Goal: Transaction & Acquisition: Purchase product/service

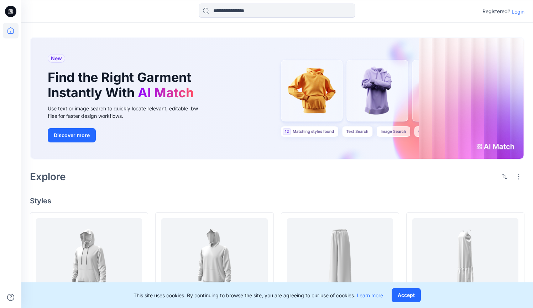
scroll to position [152, 0]
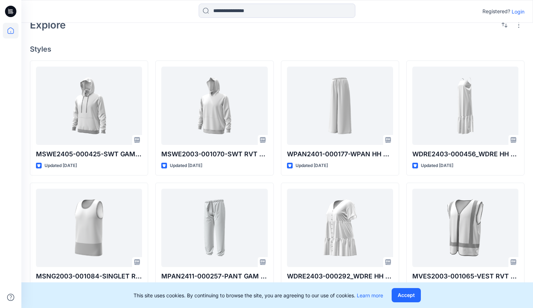
click at [302, 11] on p "Login" at bounding box center [518, 11] width 13 height 7
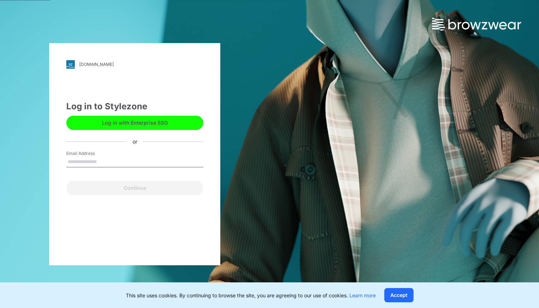
type input "**********"
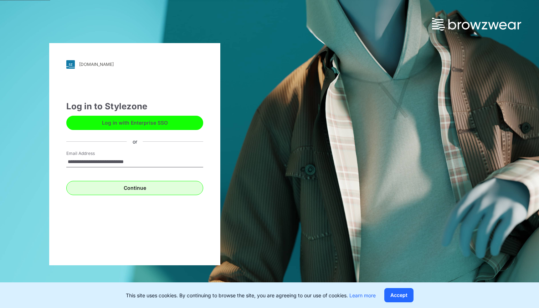
click at [165, 190] on button "Continue" at bounding box center [134, 188] width 137 height 14
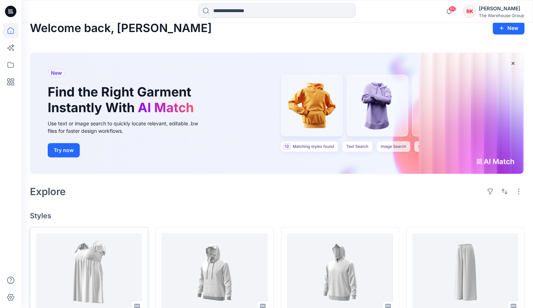
scroll to position [114, 0]
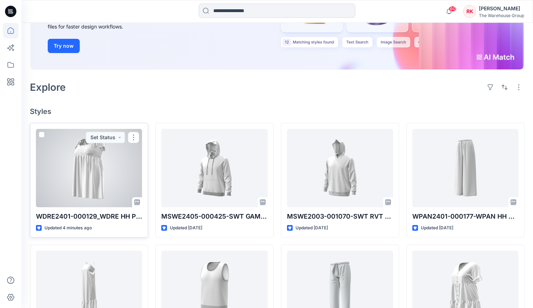
click at [77, 171] on div at bounding box center [89, 168] width 106 height 78
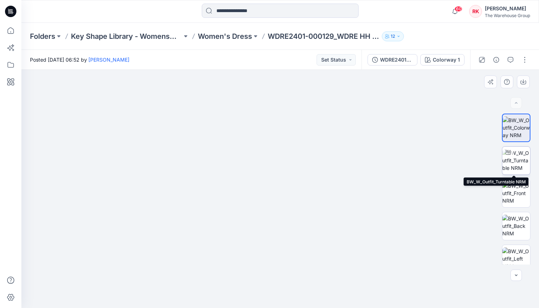
click at [516, 159] on img at bounding box center [516, 160] width 28 height 22
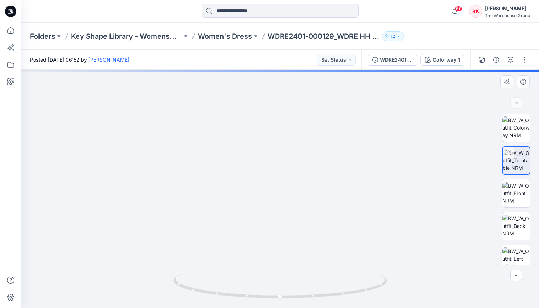
drag, startPoint x: 281, startPoint y: 149, endPoint x: 279, endPoint y: 219, distance: 70.6
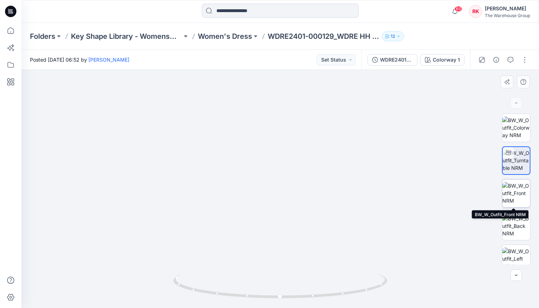
click at [516, 188] on img at bounding box center [516, 193] width 28 height 22
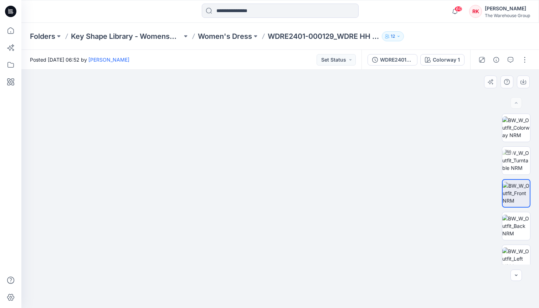
drag, startPoint x: 273, startPoint y: 150, endPoint x: 273, endPoint y: 187, distance: 36.7
drag, startPoint x: 281, startPoint y: 159, endPoint x: 280, endPoint y: 145, distance: 13.2
click at [509, 226] on img at bounding box center [516, 226] width 28 height 22
drag, startPoint x: 280, startPoint y: 124, endPoint x: 278, endPoint y: 167, distance: 43.2
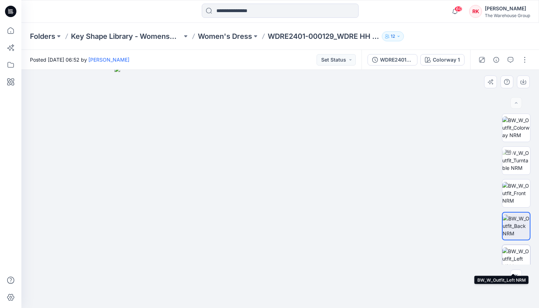
click at [510, 257] on img at bounding box center [516, 259] width 28 height 22
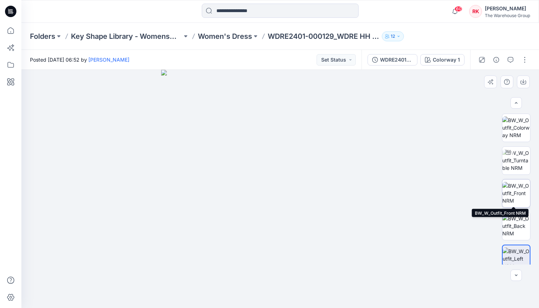
scroll to position [107, 0]
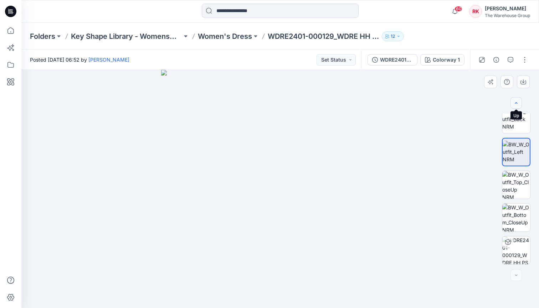
click at [515, 100] on icon "button" at bounding box center [516, 103] width 6 height 6
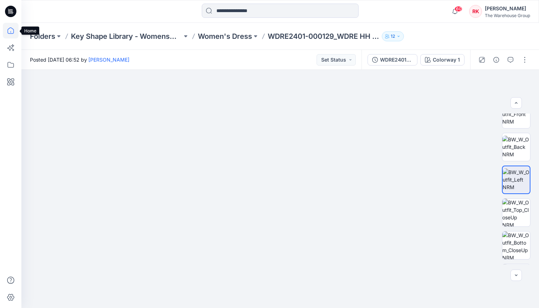
click at [7, 30] on icon at bounding box center [11, 31] width 16 height 16
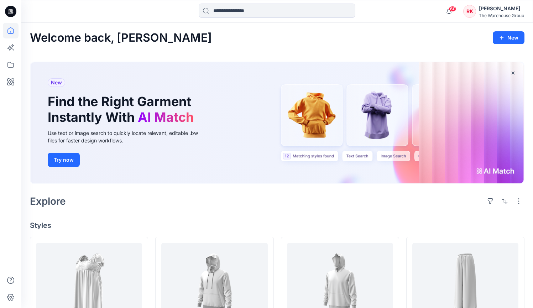
click at [92, 14] on div at bounding box center [85, 12] width 128 height 16
click at [208, 35] on div "Welcome back, [PERSON_NAME] New" at bounding box center [277, 37] width 495 height 13
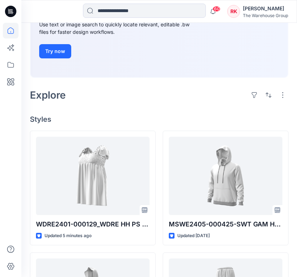
scroll to position [176, 0]
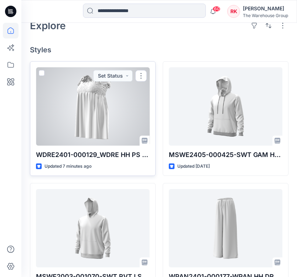
click at [71, 112] on div at bounding box center [93, 106] width 114 height 78
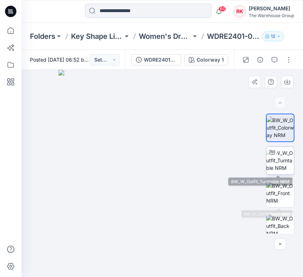
click at [280, 161] on img at bounding box center [280, 160] width 28 height 22
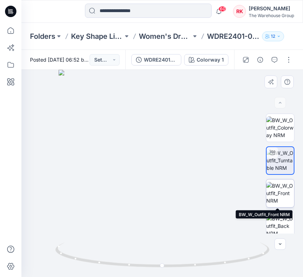
click at [283, 188] on img at bounding box center [280, 193] width 28 height 22
